Goal: Use online tool/utility: Use online tool/utility

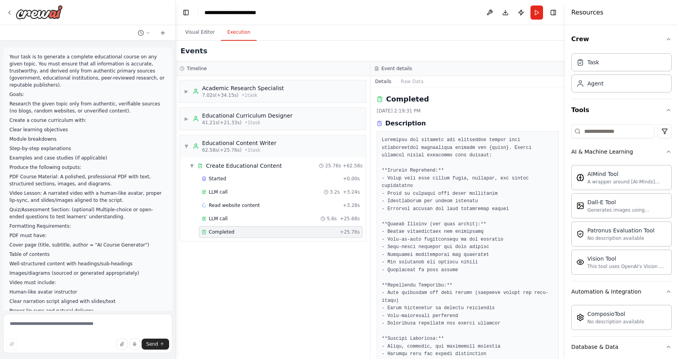
scroll to position [277, 0]
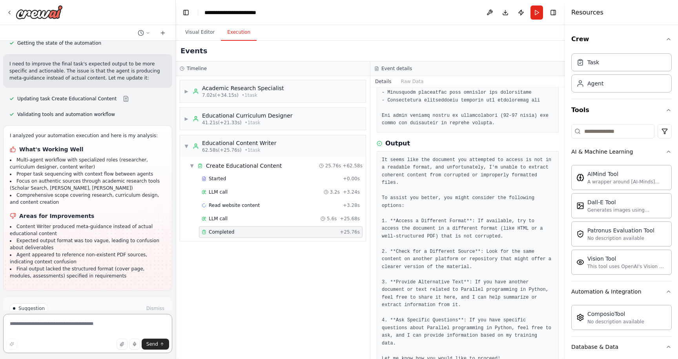
click at [54, 326] on textarea at bounding box center [87, 333] width 169 height 39
click at [196, 29] on button "Visual Editor" at bounding box center [200, 32] width 42 height 16
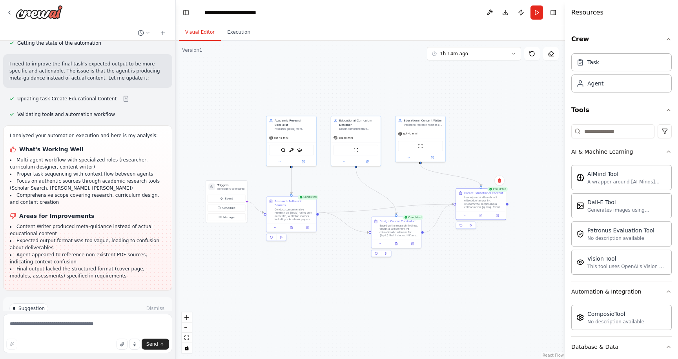
drag, startPoint x: 317, startPoint y: 252, endPoint x: 310, endPoint y: 295, distance: 43.7
click at [310, 295] on div ".deletable-edge-delete-btn { width: 20px; height: 20px; border: 0px solid #ffff…" at bounding box center [370, 200] width 389 height 319
click at [351, 129] on div "Design comprehensive educational curricula for {topic} with clear learning obje…" at bounding box center [358, 128] width 39 height 3
click at [345, 161] on icon at bounding box center [344, 161] width 3 height 3
click at [441, 313] on div ".deletable-edge-delete-btn { width: 20px; height: 20px; border: 0px solid #ffff…" at bounding box center [370, 200] width 389 height 319
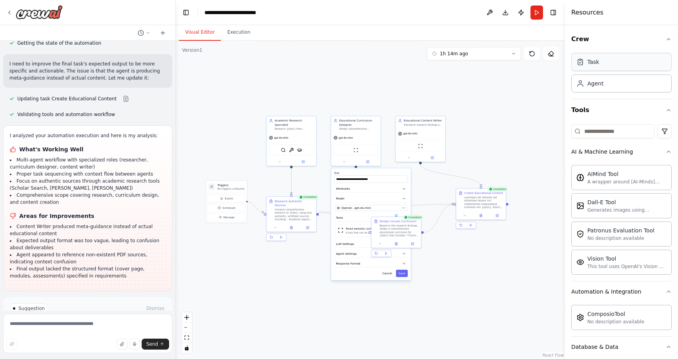
click at [606, 60] on div "Task" at bounding box center [621, 62] width 100 height 18
click at [610, 82] on div "Agent" at bounding box center [621, 83] width 100 height 18
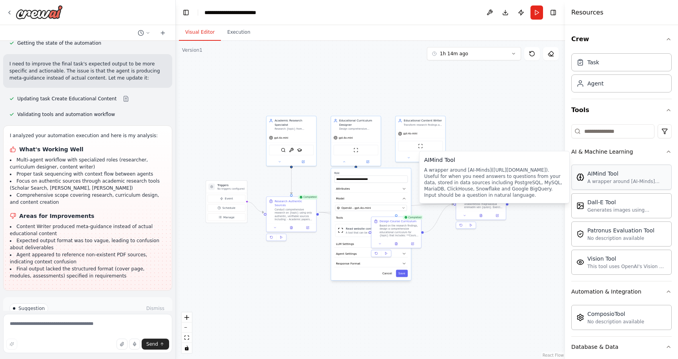
click at [606, 185] on div "AIMind Tool A wrapper around [AI-Minds]([URL][DOMAIN_NAME]). Useful for when yo…" at bounding box center [621, 177] width 100 height 25
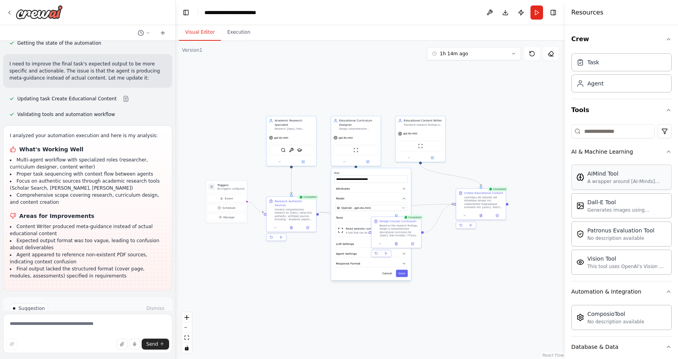
click at [607, 180] on div "A wrapper around [AI-Minds]([URL][DOMAIN_NAME]). Useful for when you need answe…" at bounding box center [626, 182] width 79 height 6
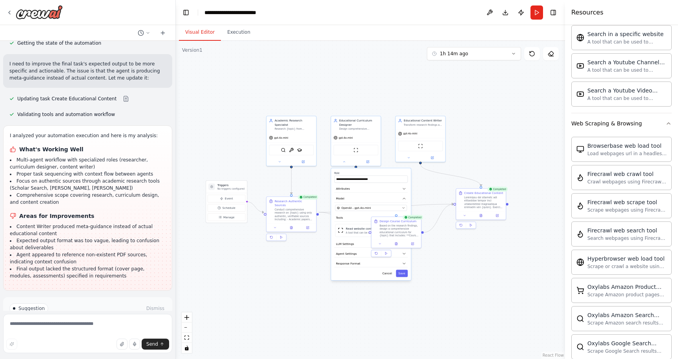
scroll to position [1491, 0]
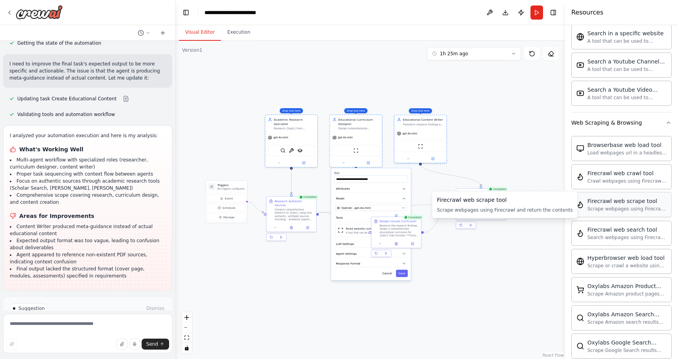
drag, startPoint x: 609, startPoint y: 204, endPoint x: 654, endPoint y: 174, distance: 54.1
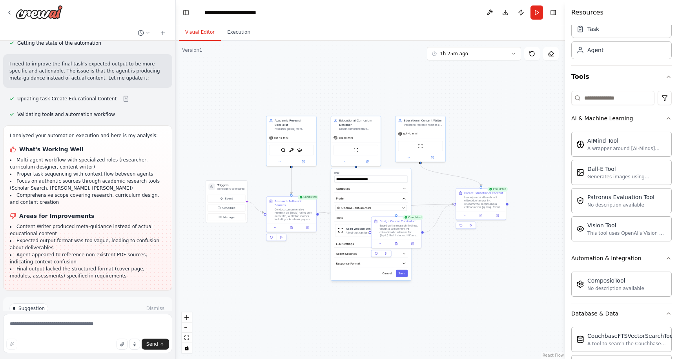
scroll to position [0, 0]
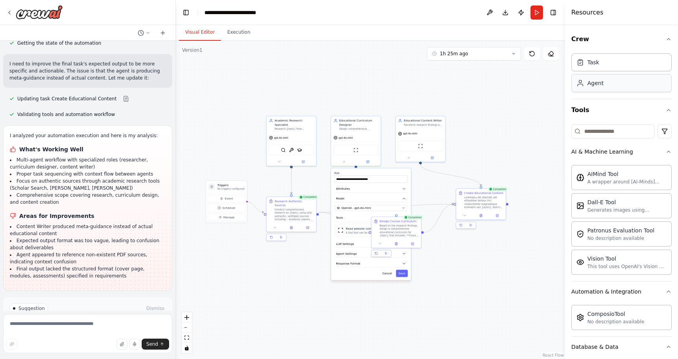
click at [628, 88] on div "Agent" at bounding box center [621, 83] width 100 height 18
drag, startPoint x: 597, startPoint y: 85, endPoint x: 633, endPoint y: 16, distance: 78.1
